Goal: Task Accomplishment & Management: Use online tool/utility

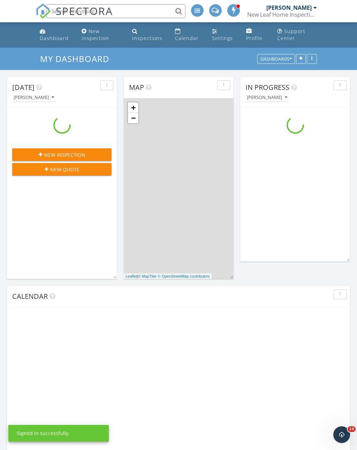
scroll to position [565, 357]
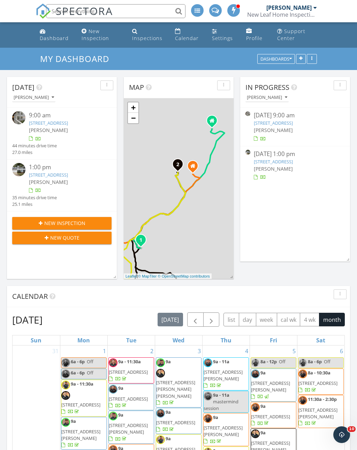
click at [43, 178] on link "11 Gatesway Ct, Durham, NC 27707" at bounding box center [48, 175] width 39 height 6
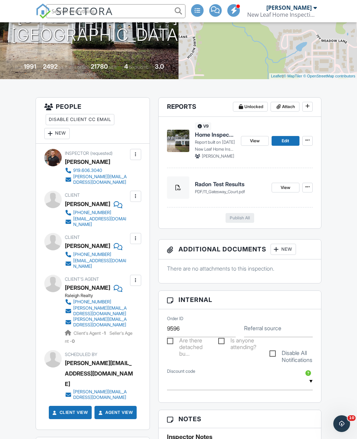
scroll to position [116, 0]
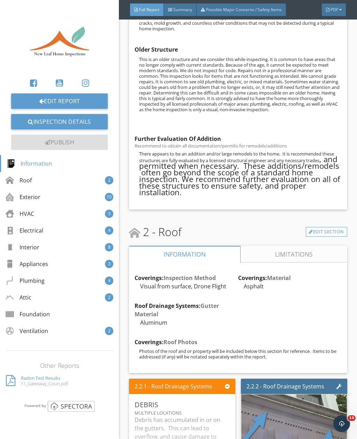
scroll to position [655, 0]
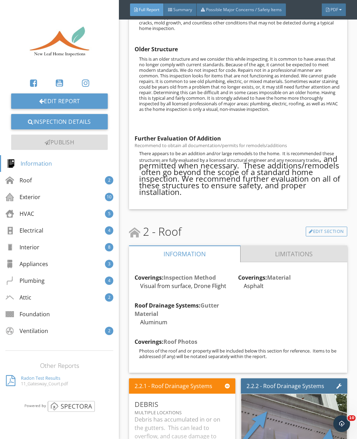
click at [250, 245] on link "Limitations" at bounding box center [293, 253] width 107 height 17
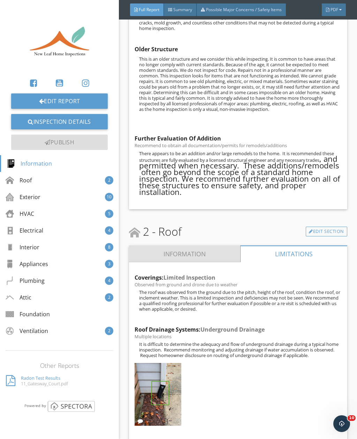
click at [200, 247] on link "Information" at bounding box center [184, 253] width 111 height 17
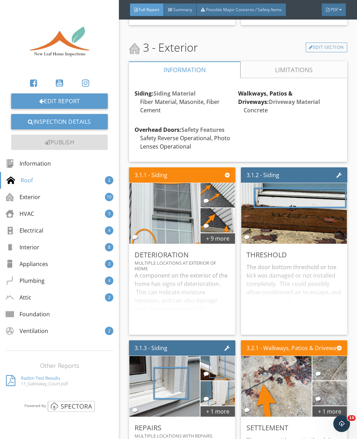
scroll to position [1214, 0]
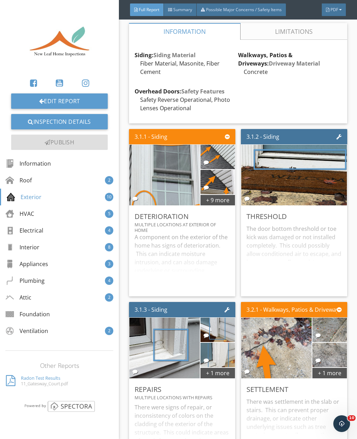
click at [215, 194] on div "+ 9 more" at bounding box center [217, 199] width 34 height 11
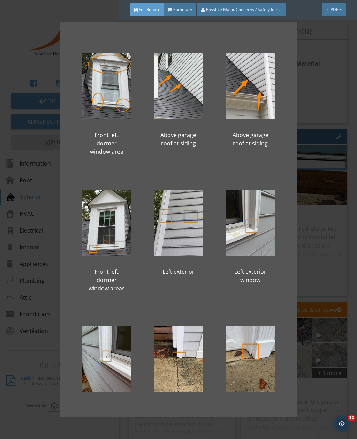
click at [335, 90] on div "Front left dormer window area Above garage roof at siding Above garage roof at …" at bounding box center [178, 219] width 357 height 439
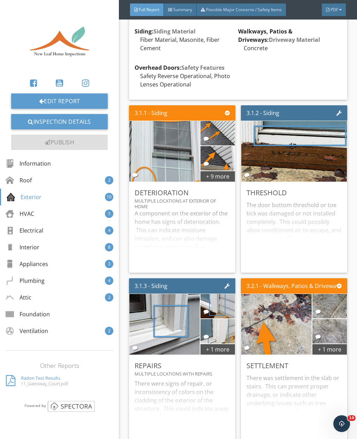
scroll to position [1263, 0]
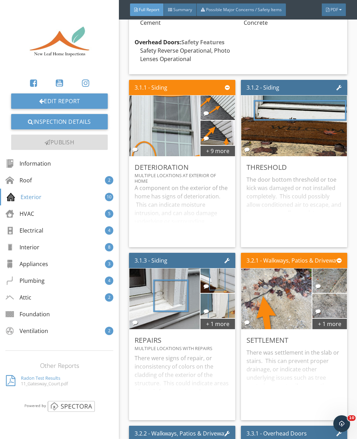
click at [220, 145] on div "+ 9 more" at bounding box center [217, 150] width 34 height 11
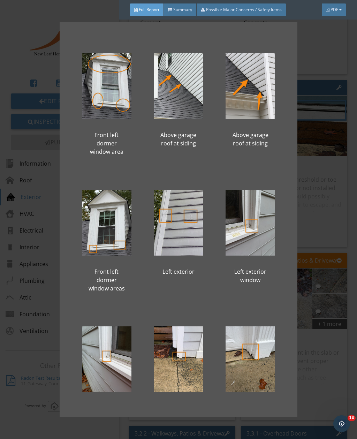
click at [219, 141] on div "Above garage roof at siding" at bounding box center [250, 97] width 72 height 128
click at [330, 170] on div "Front left dormer window area Above garage roof at siding Above garage roof at …" at bounding box center [178, 219] width 357 height 439
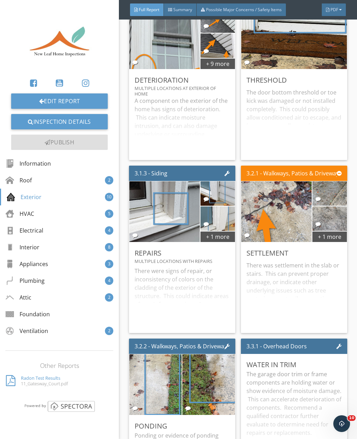
scroll to position [1355, 0]
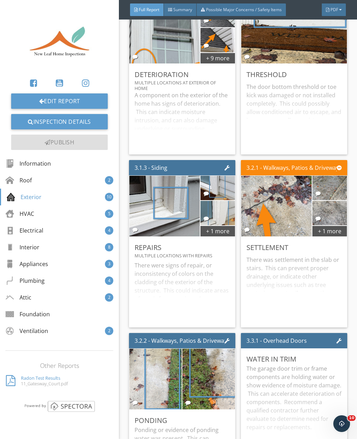
click at [221, 225] on div "+ 1 more" at bounding box center [217, 230] width 34 height 11
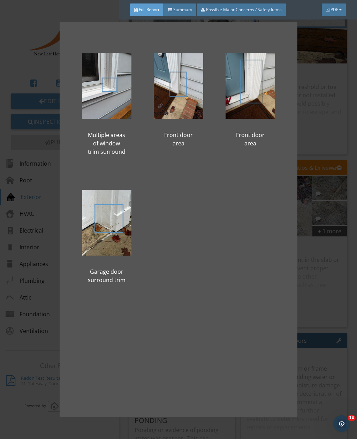
click at [345, 109] on div "Multiple areas of window trim surround Front door area Front door area Garage d…" at bounding box center [178, 219] width 357 height 439
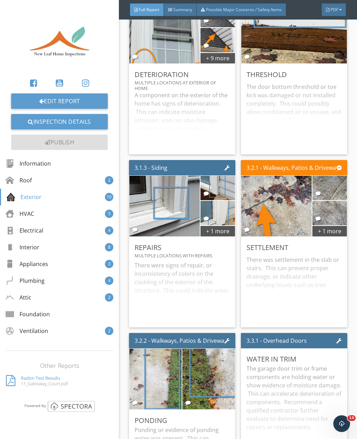
click at [336, 225] on div "+ 1 more" at bounding box center [329, 230] width 34 height 11
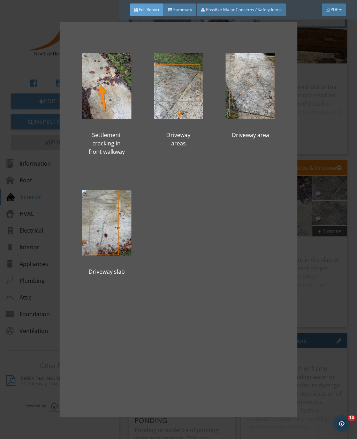
click at [347, 117] on div "Settlement cracking in front walkway Driveway areas Driveway area Driveway slab" at bounding box center [178, 219] width 357 height 439
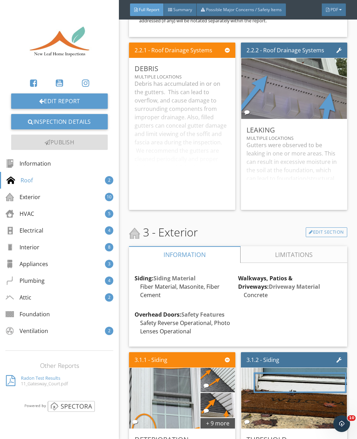
scroll to position [990, 0]
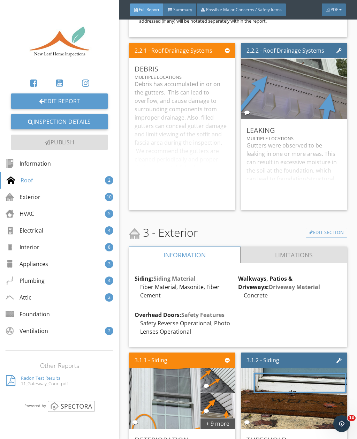
click at [266, 246] on link "Limitations" at bounding box center [293, 254] width 107 height 17
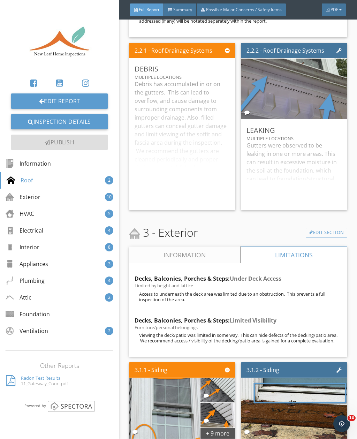
click at [224, 248] on link "Information" at bounding box center [184, 254] width 111 height 17
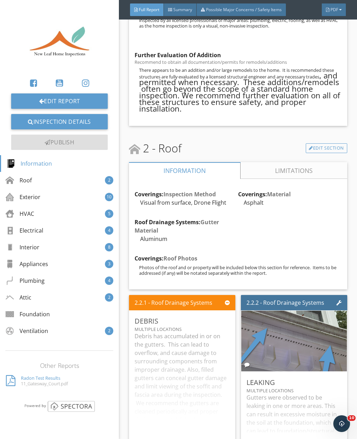
scroll to position [751, 0]
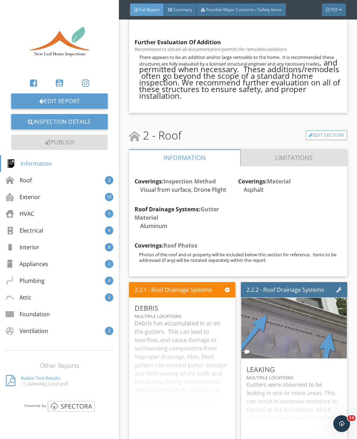
click at [264, 149] on link "Limitations" at bounding box center [293, 157] width 107 height 17
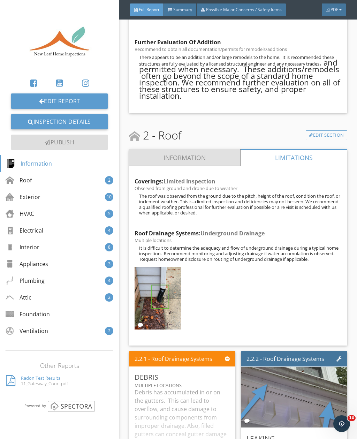
click at [225, 149] on link "Information" at bounding box center [184, 157] width 111 height 17
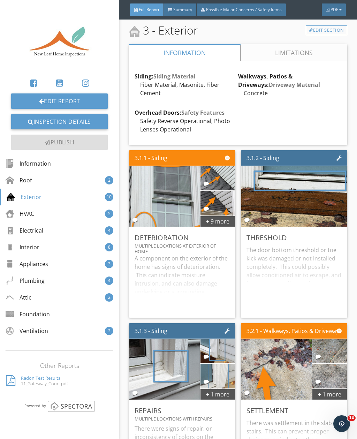
scroll to position [1196, 0]
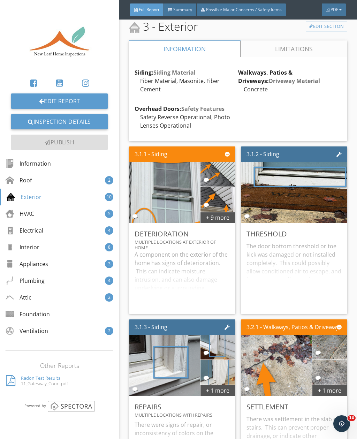
click at [332, 384] on div "+ 1 more" at bounding box center [329, 389] width 34 height 11
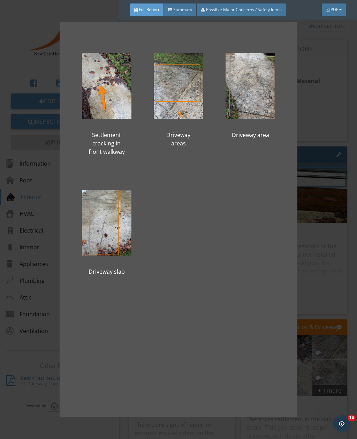
click at [353, 267] on div "Settlement cracking in front walkway Driveway areas Driveway area Driveway slab" at bounding box center [178, 219] width 357 height 439
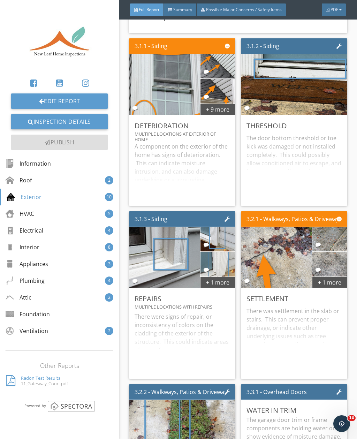
scroll to position [1317, 0]
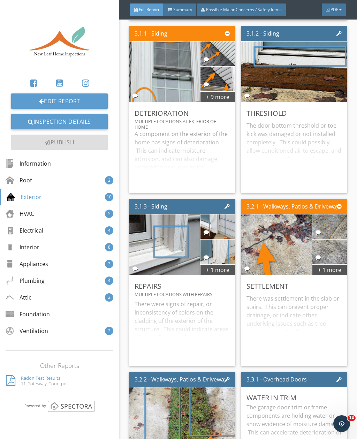
click at [219, 91] on div "+ 9 more" at bounding box center [217, 96] width 34 height 11
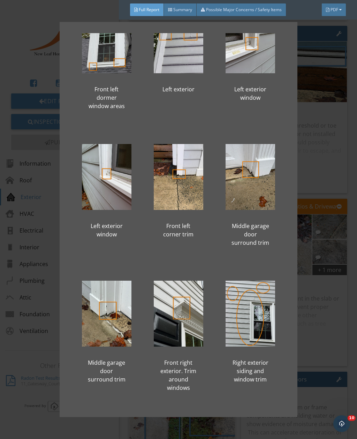
click at [355, 154] on div "Front left dormer window area Above garage roof at siding Above garage roof at …" at bounding box center [178, 219] width 357 height 439
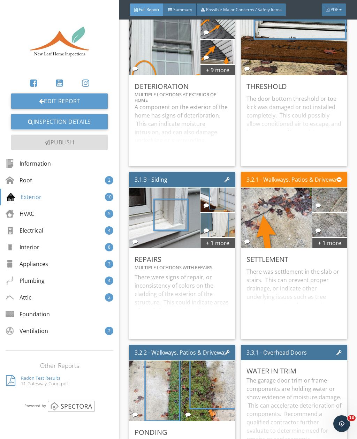
scroll to position [1327, 0]
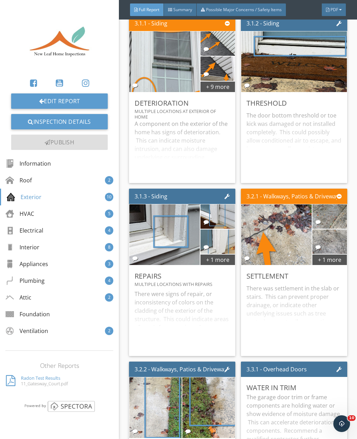
click at [334, 254] on div "+ 1 more" at bounding box center [329, 259] width 34 height 11
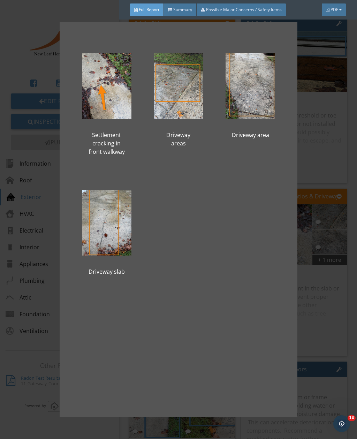
click at [346, 151] on div "Settlement cracking in front walkway Driveway areas Driveway area Driveway slab" at bounding box center [178, 219] width 357 height 439
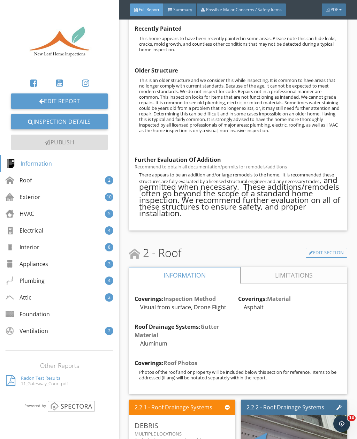
scroll to position [680, 0]
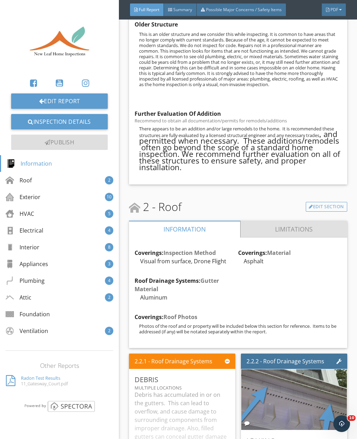
click at [337, 221] on link "Limitations" at bounding box center [293, 229] width 107 height 17
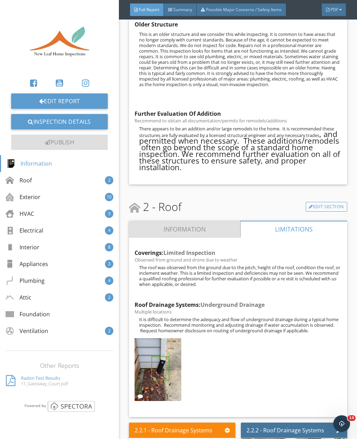
click at [222, 221] on link "Information" at bounding box center [184, 229] width 111 height 17
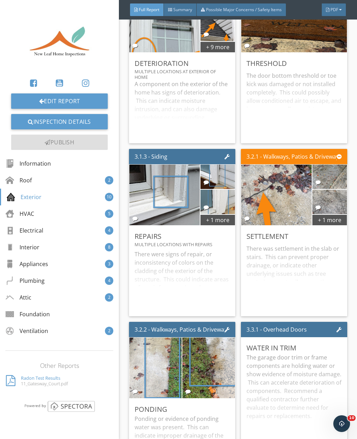
scroll to position [1371, 0]
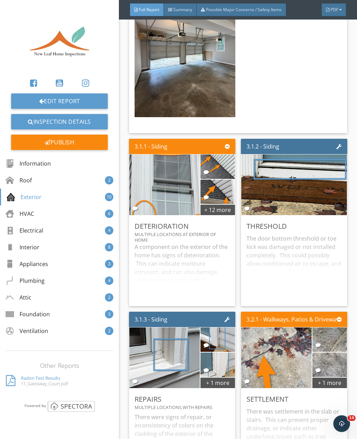
scroll to position [1516, 0]
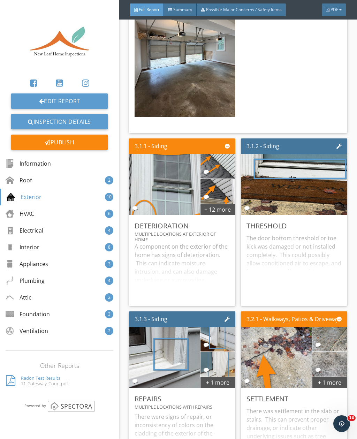
click at [219, 203] on div "+ 12 more" at bounding box center [217, 208] width 34 height 11
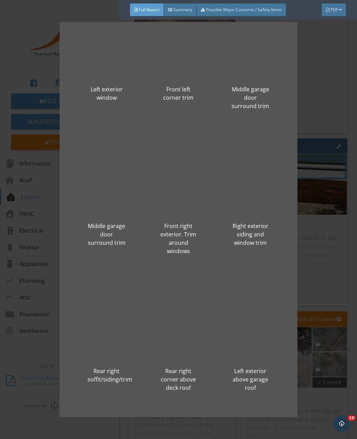
scroll to position [319, 0]
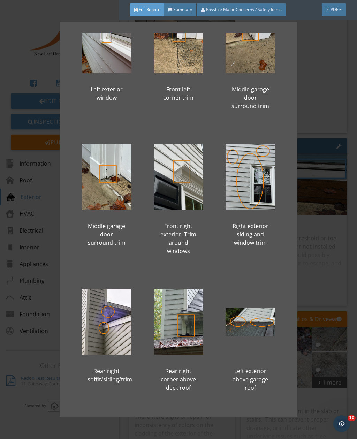
click at [256, 330] on div at bounding box center [249, 322] width 49 height 84
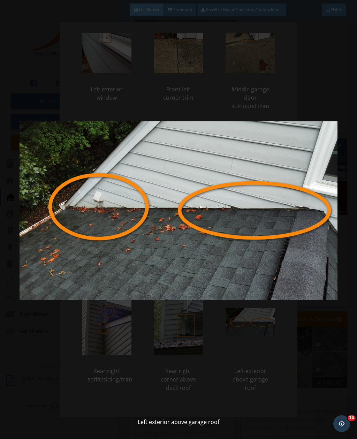
click at [352, 101] on div "Left exterior above garage roof" at bounding box center [178, 219] width 357 height 439
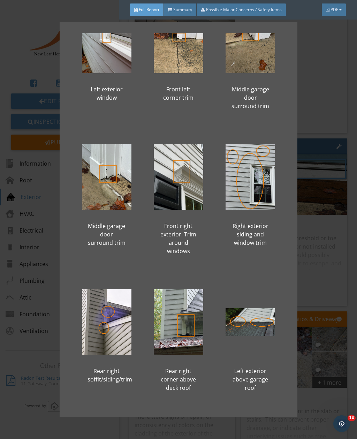
click at [332, 100] on div "Front left dormer window area Above garage roof at siding Above garage roof at …" at bounding box center [178, 219] width 357 height 439
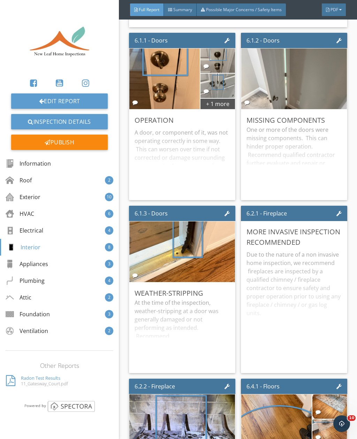
scroll to position [4725, 0]
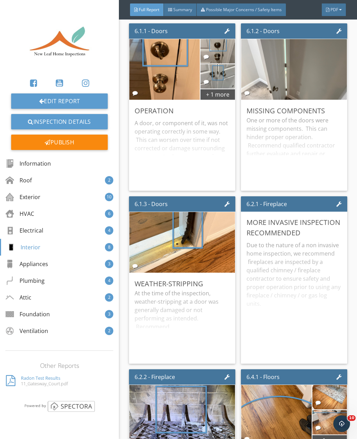
click at [218, 89] on div "+ 1 more" at bounding box center [217, 94] width 34 height 11
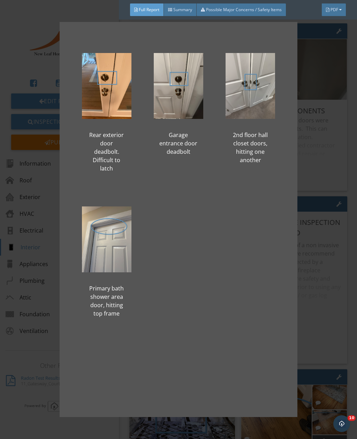
click at [333, 160] on div "Rear exterior door deadbolt. Difficult to latch Garage entrance door deadbolt 2…" at bounding box center [178, 219] width 357 height 439
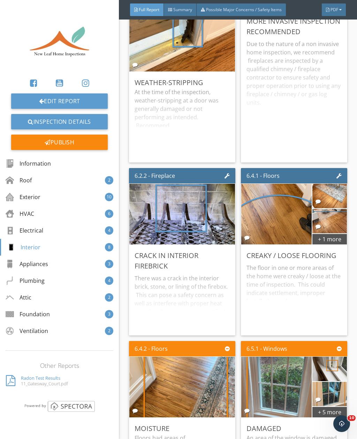
scroll to position [4976, 0]
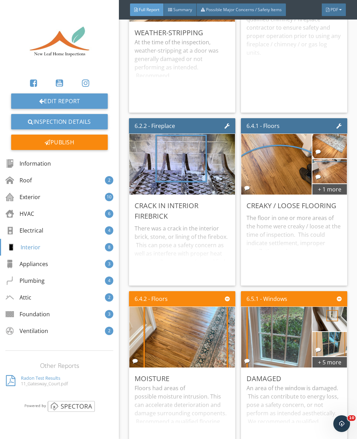
click at [333, 183] on div "+ 1 more" at bounding box center [329, 188] width 34 height 11
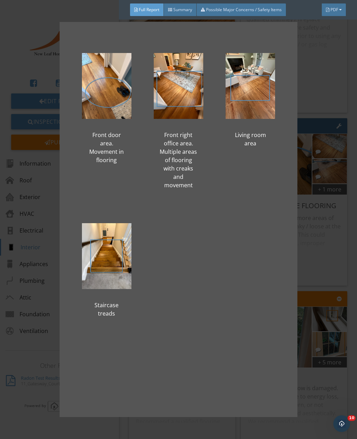
click at [348, 238] on div "Front door area. Movement in flooring Front right office area. Multiple areas o…" at bounding box center [178, 219] width 357 height 439
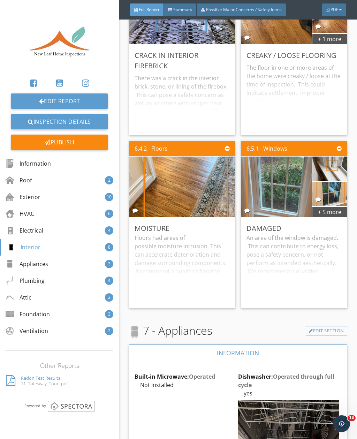
scroll to position [5127, 0]
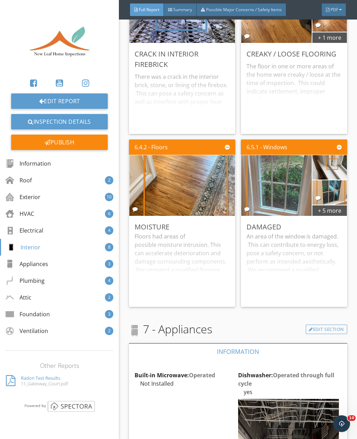
click at [332, 205] on div "+ 5 more" at bounding box center [329, 210] width 34 height 11
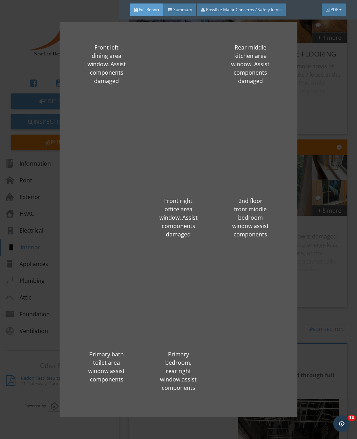
scroll to position [87, 0]
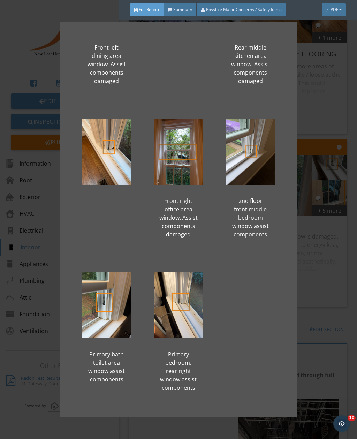
click at [347, 103] on div "Front left dining area window. Assist components damaged Rear middle kitchen ar…" at bounding box center [178, 219] width 357 height 439
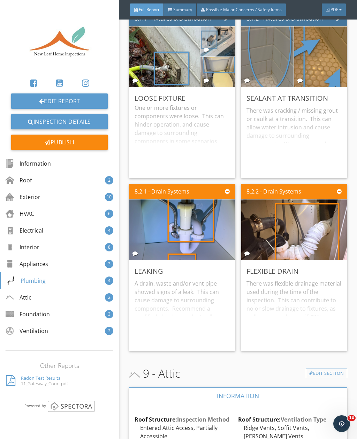
scroll to position [6798, 0]
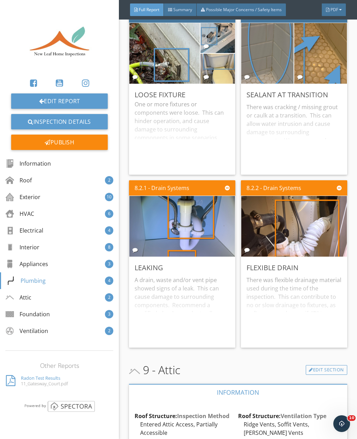
click at [323, 219] on img at bounding box center [294, 227] width 114 height 152
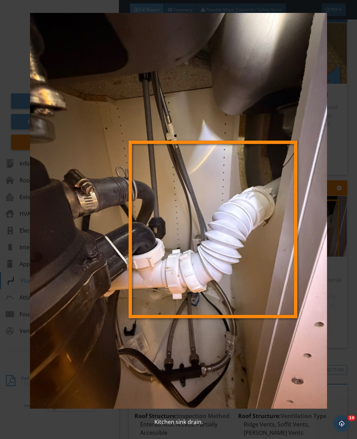
click at [350, 144] on div "Kitchen sink drain." at bounding box center [178, 219] width 357 height 439
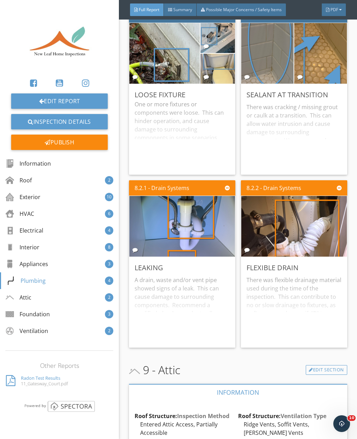
click at [209, 224] on img at bounding box center [182, 227] width 114 height 152
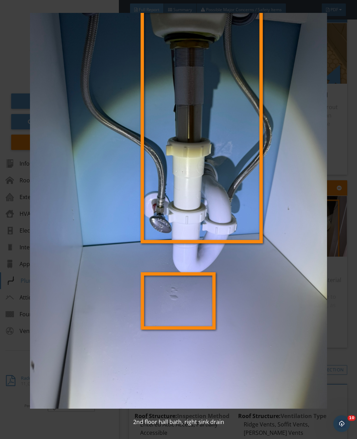
click at [347, 141] on div "2nd floor hall bath, right sink drain" at bounding box center [178, 219] width 357 height 439
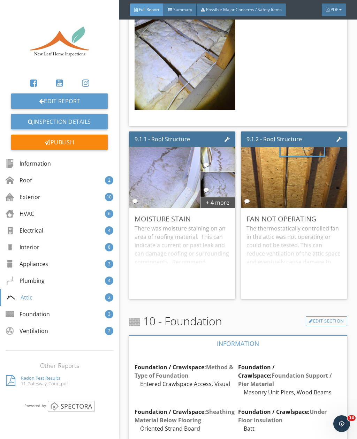
scroll to position [7480, 0]
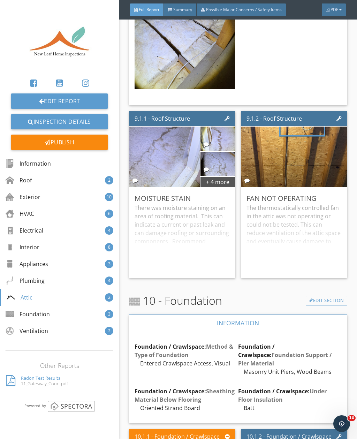
click at [219, 176] on div "+ 4 more" at bounding box center [217, 181] width 34 height 11
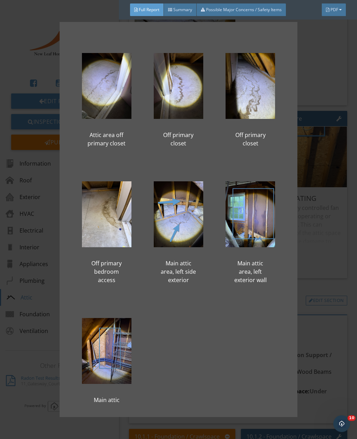
click at [336, 254] on div "Attic area off primary closet Off primary closet Off primary closet Off primary…" at bounding box center [178, 219] width 357 height 439
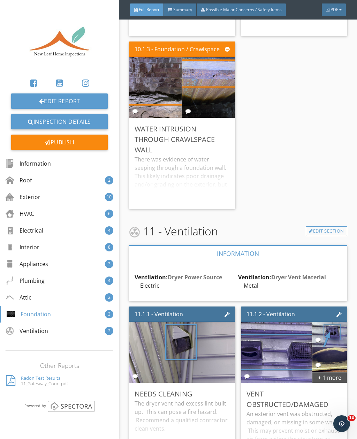
scroll to position [8039, 0]
click at [335, 372] on div "+ 1 more" at bounding box center [329, 377] width 34 height 11
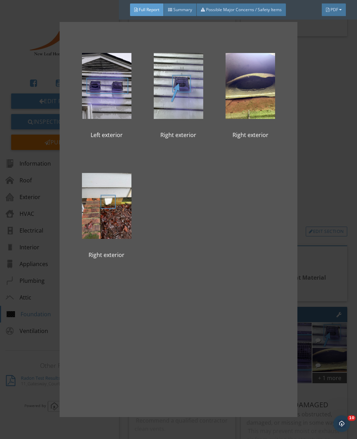
click at [339, 161] on div "Left exterior Right exterior Right exterior Right exterior" at bounding box center [178, 219] width 357 height 439
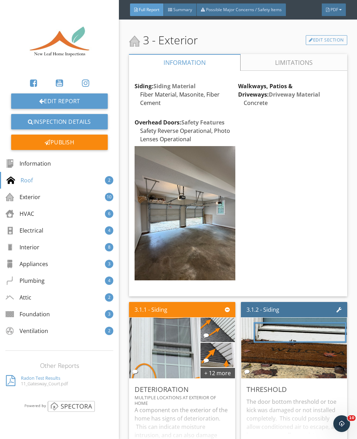
scroll to position [1352, 0]
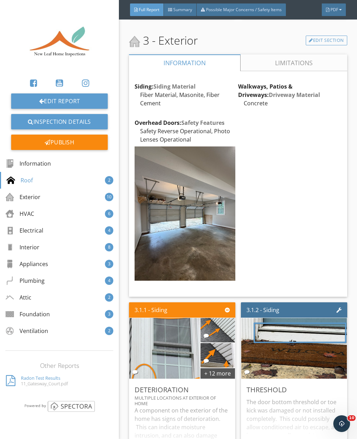
click at [177, 10] on span "Summary" at bounding box center [182, 10] width 19 height 6
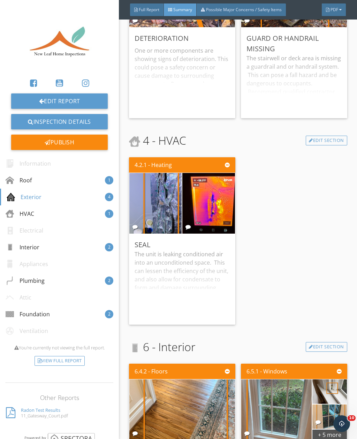
scroll to position [684, 0]
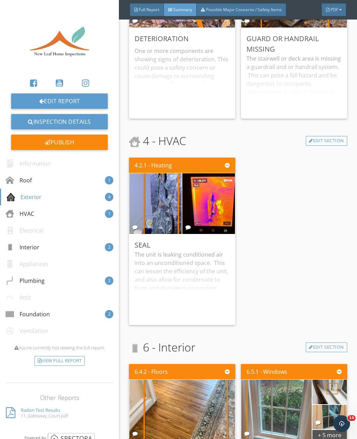
click at [148, 6] on div "Full Report" at bounding box center [147, 9] width 34 height 13
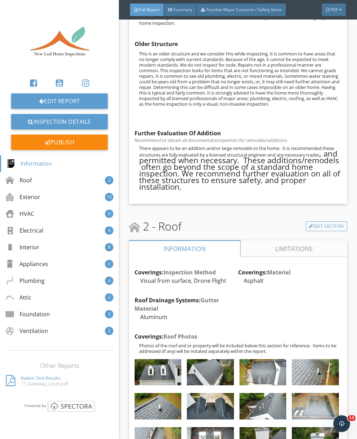
scroll to position [654, 0]
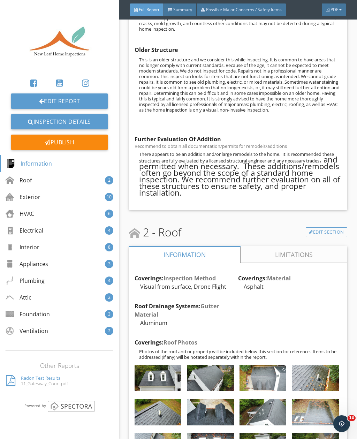
click at [176, 12] on span "Summary" at bounding box center [182, 10] width 19 height 6
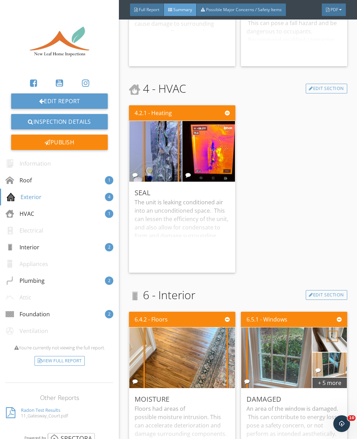
scroll to position [737, 0]
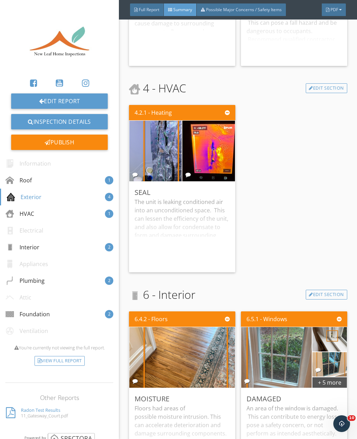
click at [168, 159] on img at bounding box center [156, 151] width 114 height 152
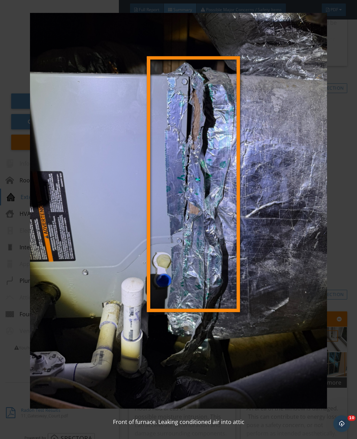
click at [330, 187] on img at bounding box center [179, 210] width 318 height 395
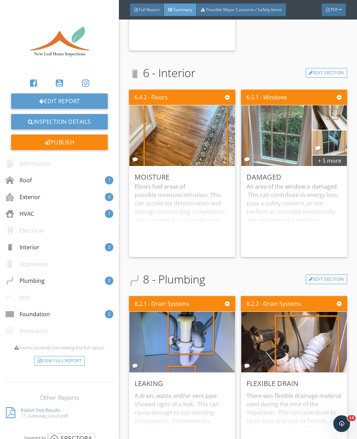
scroll to position [959, 0]
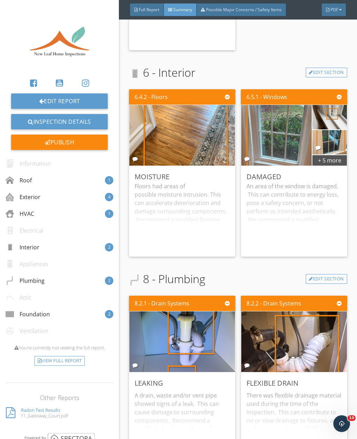
click at [336, 161] on div "+ 5 more" at bounding box center [329, 159] width 34 height 11
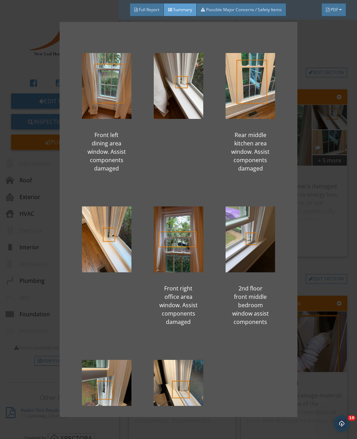
click at [344, 54] on div "Front left dining area window. Assist components damaged Rear middle kitchen ar…" at bounding box center [178, 219] width 357 height 439
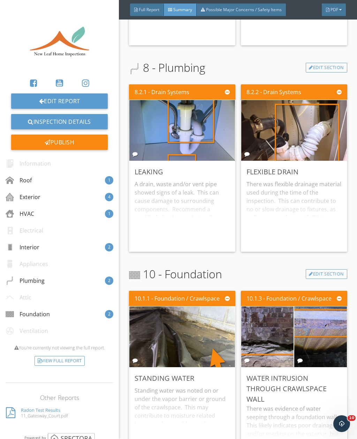
scroll to position [1170, 0]
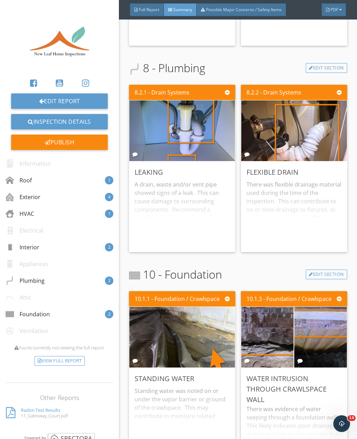
click at [149, 12] on span "Full Report" at bounding box center [149, 10] width 21 height 6
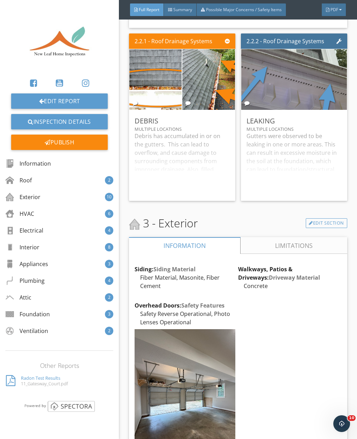
click at [181, 8] on span "Summary" at bounding box center [182, 10] width 19 height 6
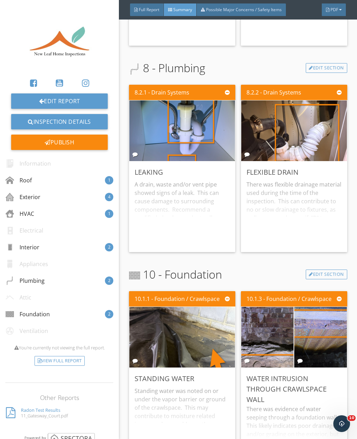
click at [153, 12] on span "Full Report" at bounding box center [149, 10] width 21 height 6
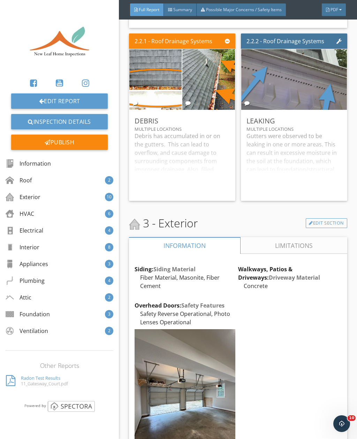
click at [183, 8] on span "Summary" at bounding box center [182, 10] width 19 height 6
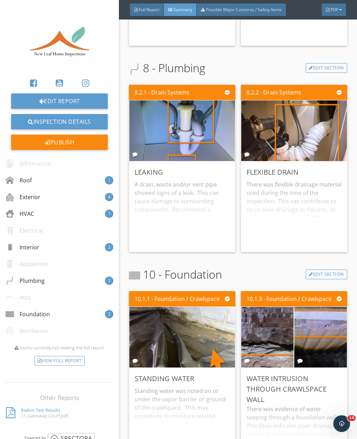
click at [141, 9] on span "Full Report" at bounding box center [149, 10] width 21 height 6
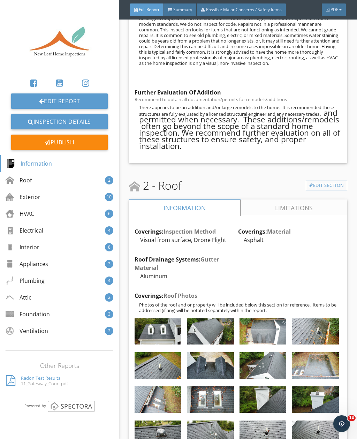
scroll to position [701, 0]
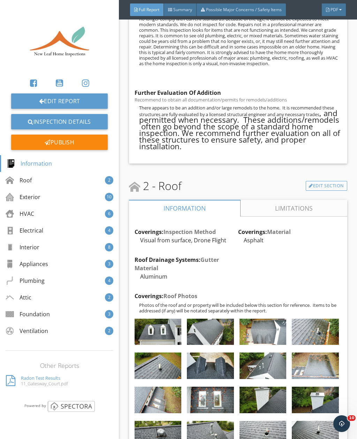
click at [0, 0] on div "Edit" at bounding box center [0, 0] width 0 height 0
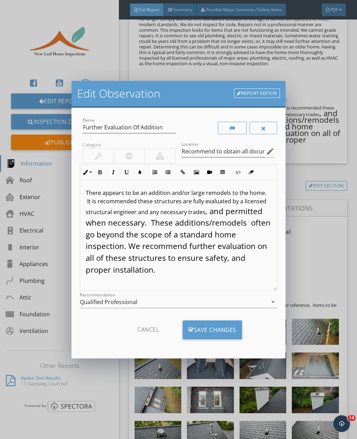
click at [133, 267] on p "There appears to be an addition and/or large remodels to the home. It is recomm…" at bounding box center [178, 232] width 185 height 87
click at [267, 297] on div "Qualified Professional" at bounding box center [173, 301] width 187 height 11
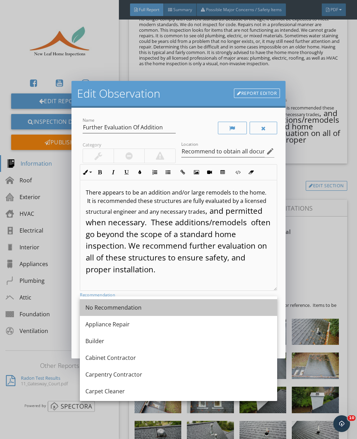
click at [132, 305] on div "No Recommendation" at bounding box center [178, 307] width 186 height 8
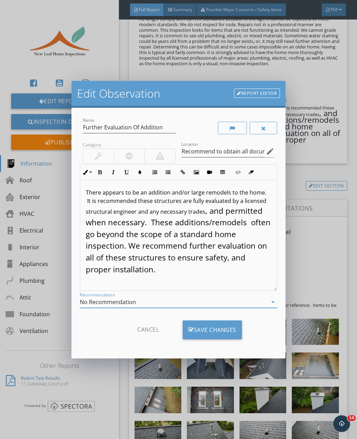
click at [133, 268] on p "There appears to be an addition and/or large remodels to the home. It is recomm…" at bounding box center [178, 231] width 185 height 87
click at [101, 172] on icon "button" at bounding box center [100, 172] width 5 height 5
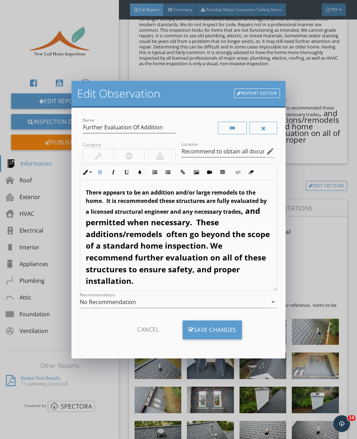
click at [101, 170] on icon "button" at bounding box center [100, 172] width 5 height 5
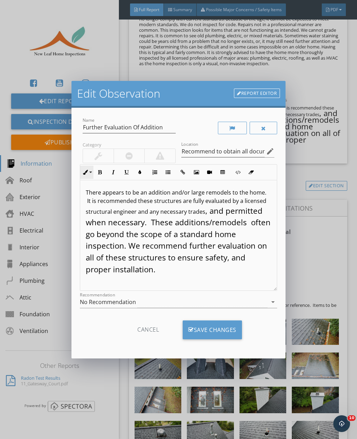
click at [86, 173] on icon "button" at bounding box center [85, 172] width 5 height 5
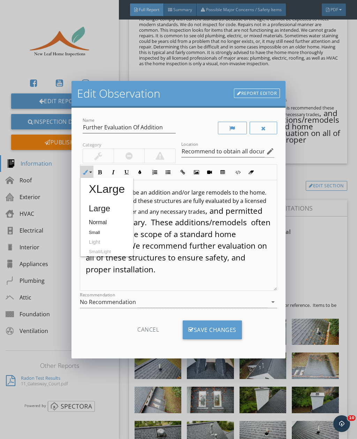
click at [160, 264] on p "There appears to be an addition and/or large remodels to the home. It is recomm…" at bounding box center [178, 231] width 185 height 87
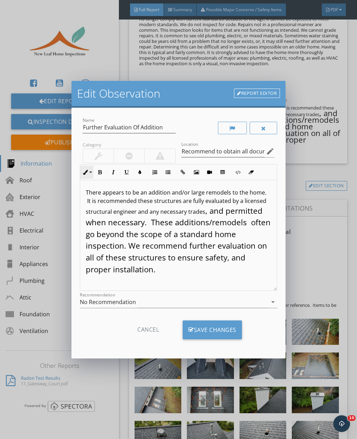
click at [88, 172] on button "Inline Style" at bounding box center [86, 172] width 13 height 13
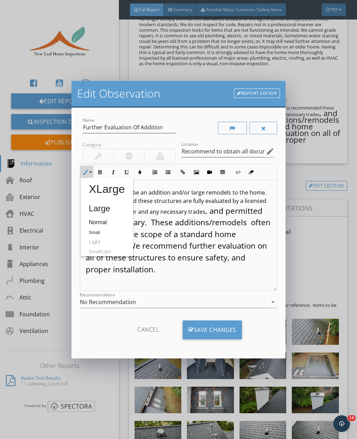
click at [160, 274] on div "There appears to be an addition and/or large remodels to the home. It is recomm…" at bounding box center [178, 235] width 197 height 110
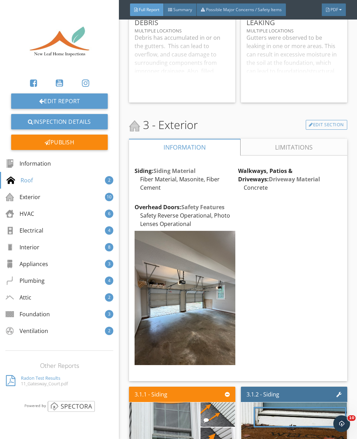
scroll to position [1270, 0]
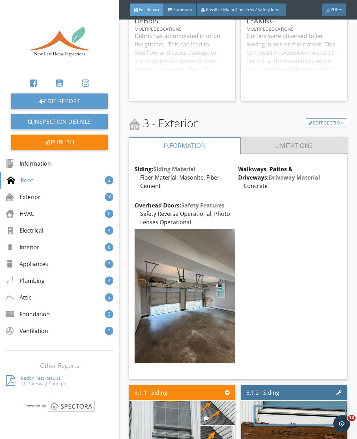
click at [255, 141] on link "Limitations" at bounding box center [293, 145] width 107 height 17
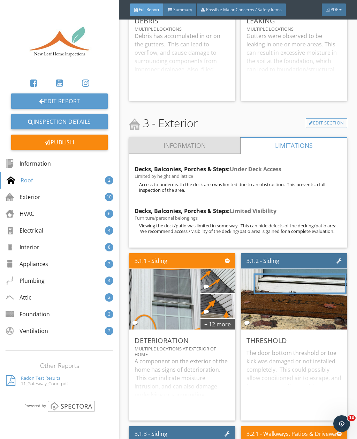
click at [147, 137] on link "Information" at bounding box center [184, 145] width 111 height 17
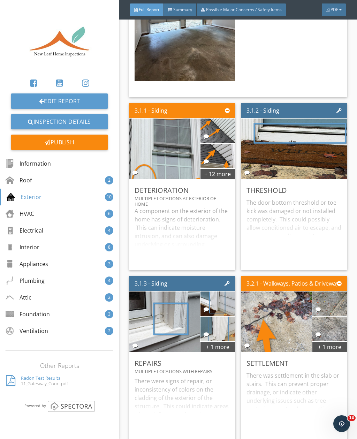
scroll to position [1553, 0]
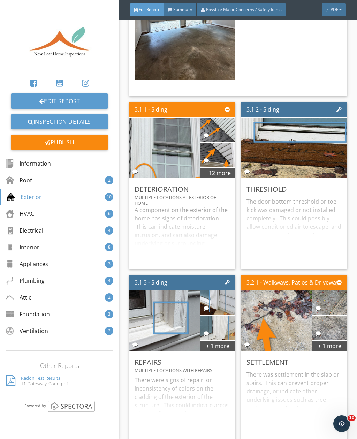
click at [213, 167] on div "+ 12 more" at bounding box center [217, 172] width 34 height 11
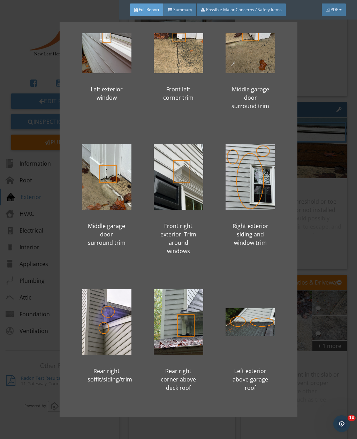
scroll to position [319, 0]
click at [348, 209] on div "Front left dormer window area Above garage roof at siding Above garage roof at …" at bounding box center [178, 219] width 357 height 439
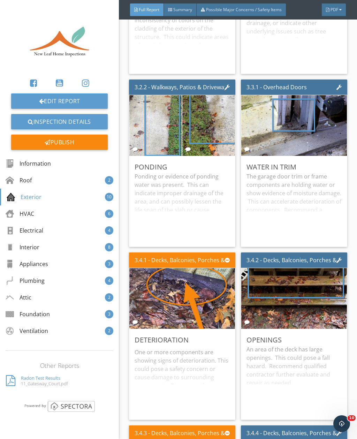
scroll to position [1922, 0]
